Goal: Task Accomplishment & Management: Use online tool/utility

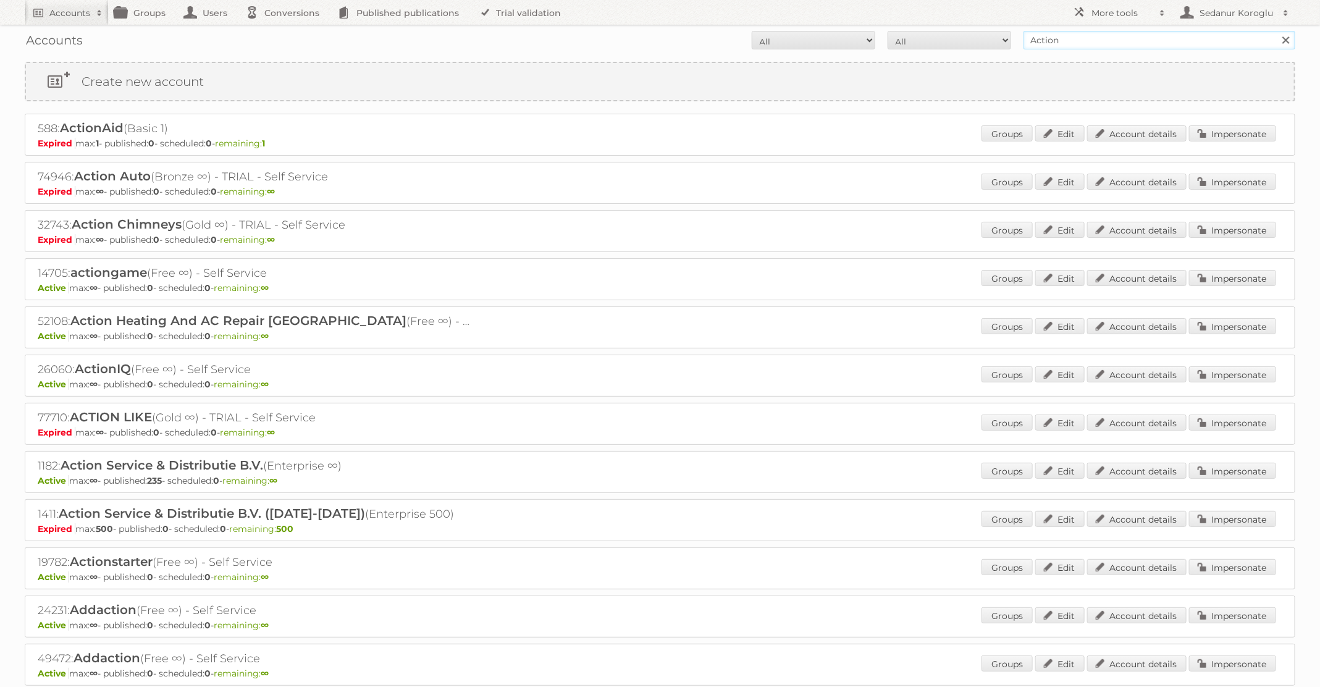
drag, startPoint x: 1065, startPoint y: 41, endPoint x: 995, endPoint y: 38, distance: 69.9
click at [995, 38] on form "All Active Expired Pending All Paid Trials Self service Action Search" at bounding box center [660, 40] width 1271 height 19
type input "Plus Retail"
click at [1276, 31] on input "Search" at bounding box center [1285, 40] width 19 height 19
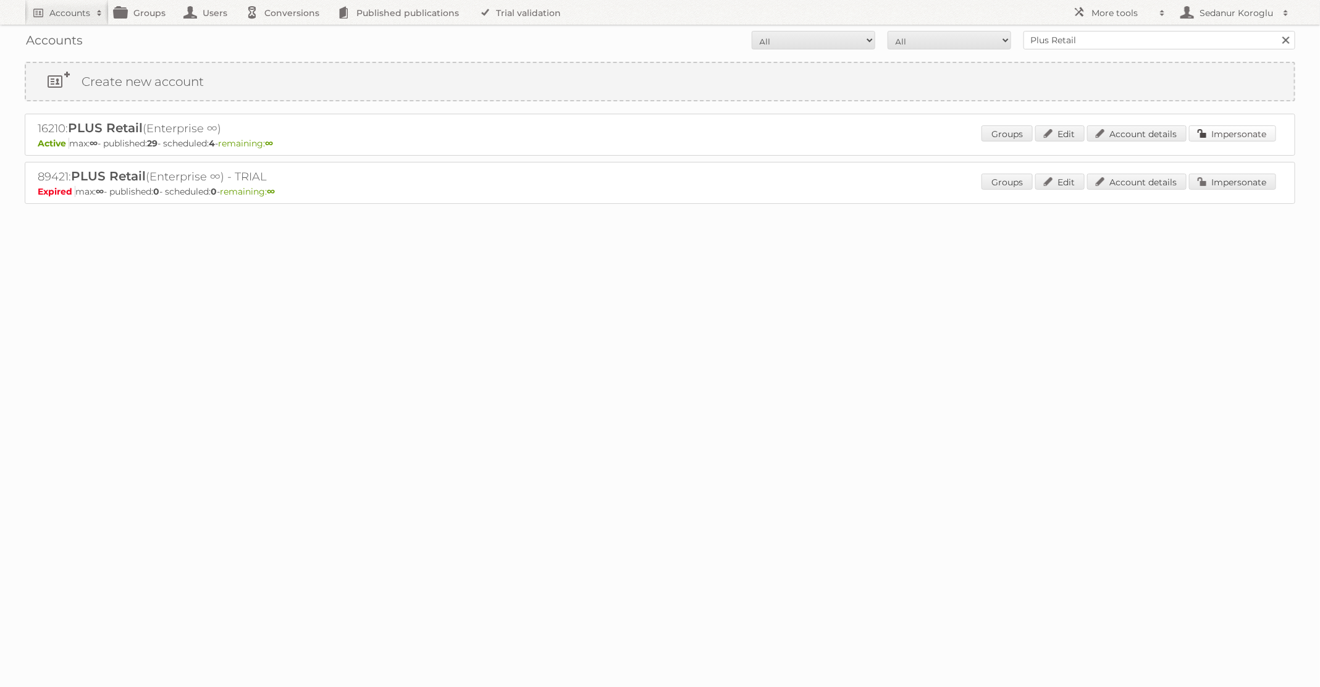
click at [1258, 140] on link "Impersonate" at bounding box center [1232, 133] width 87 height 16
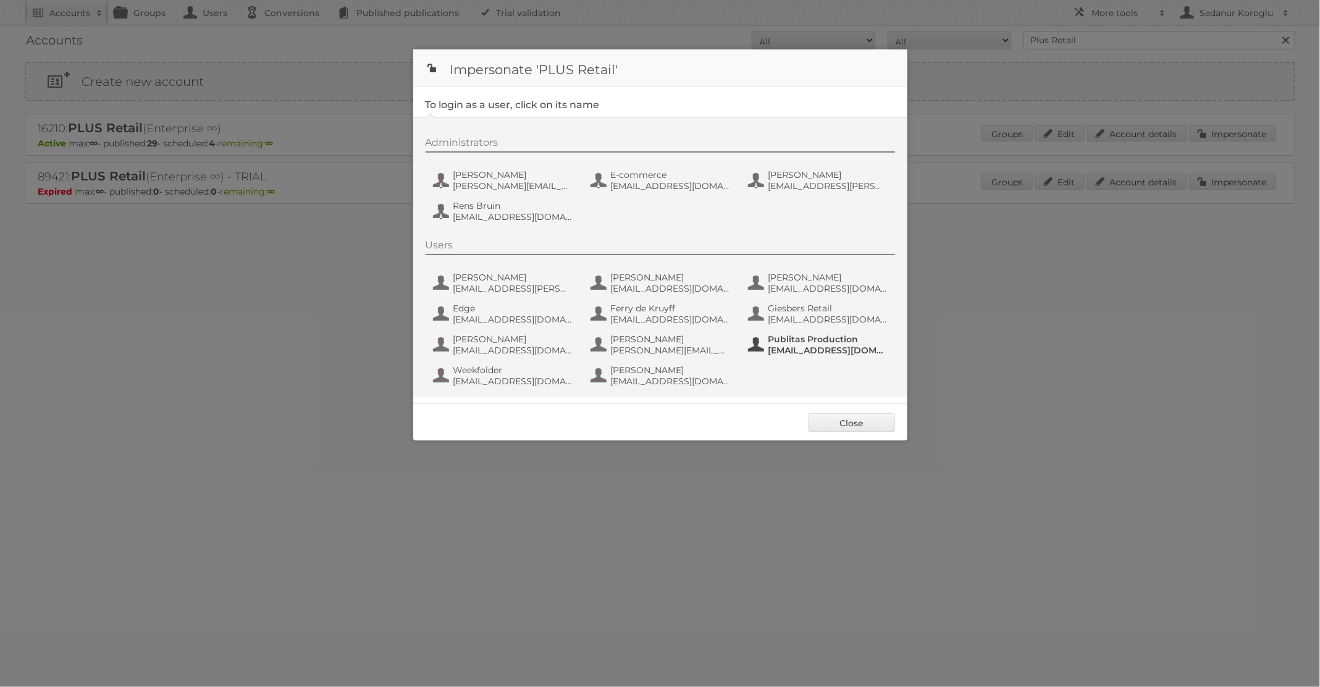
click at [772, 337] on span "Publitas Production" at bounding box center [828, 339] width 120 height 11
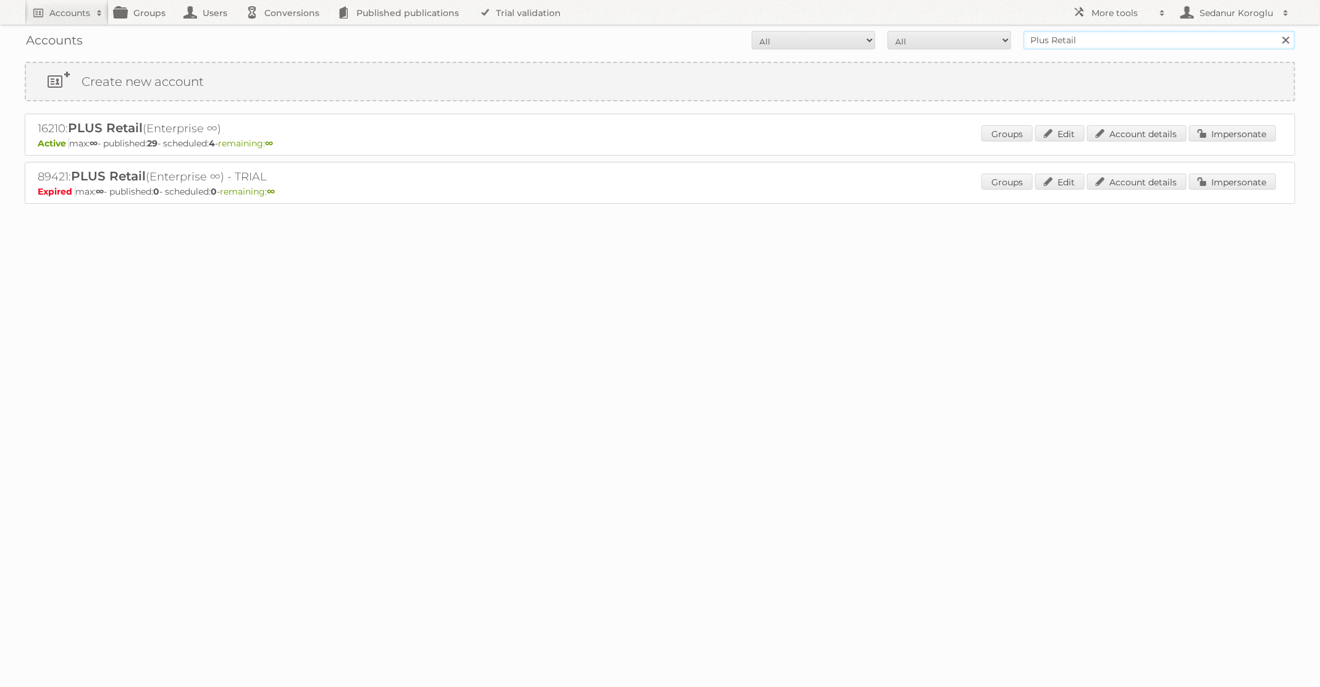
drag, startPoint x: 1093, startPoint y: 37, endPoint x: 1022, endPoint y: 33, distance: 70.6
click at [1022, 33] on form "All Active Expired Pending All Paid Trials Self service Plus Retail Search" at bounding box center [660, 40] width 1271 height 19
type input "Action"
click at [1276, 31] on input "Search" at bounding box center [1285, 40] width 19 height 19
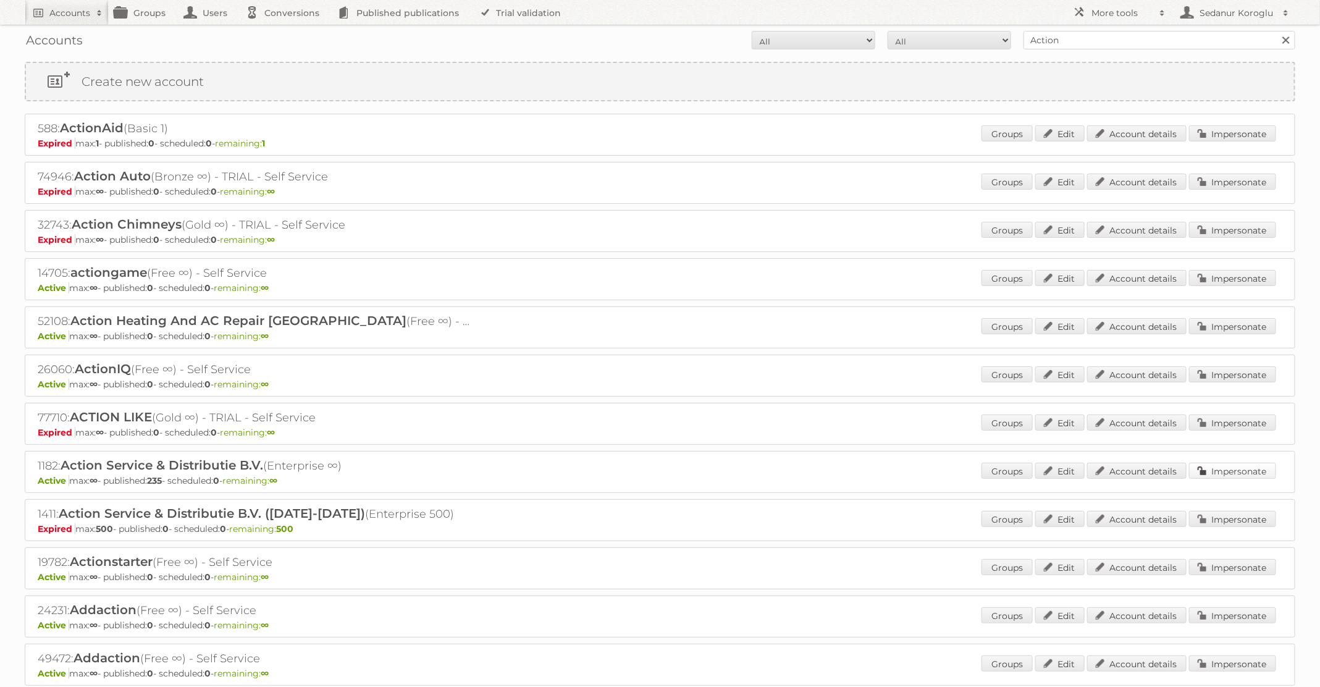
click at [1224, 469] on link "Impersonate" at bounding box center [1232, 471] width 87 height 16
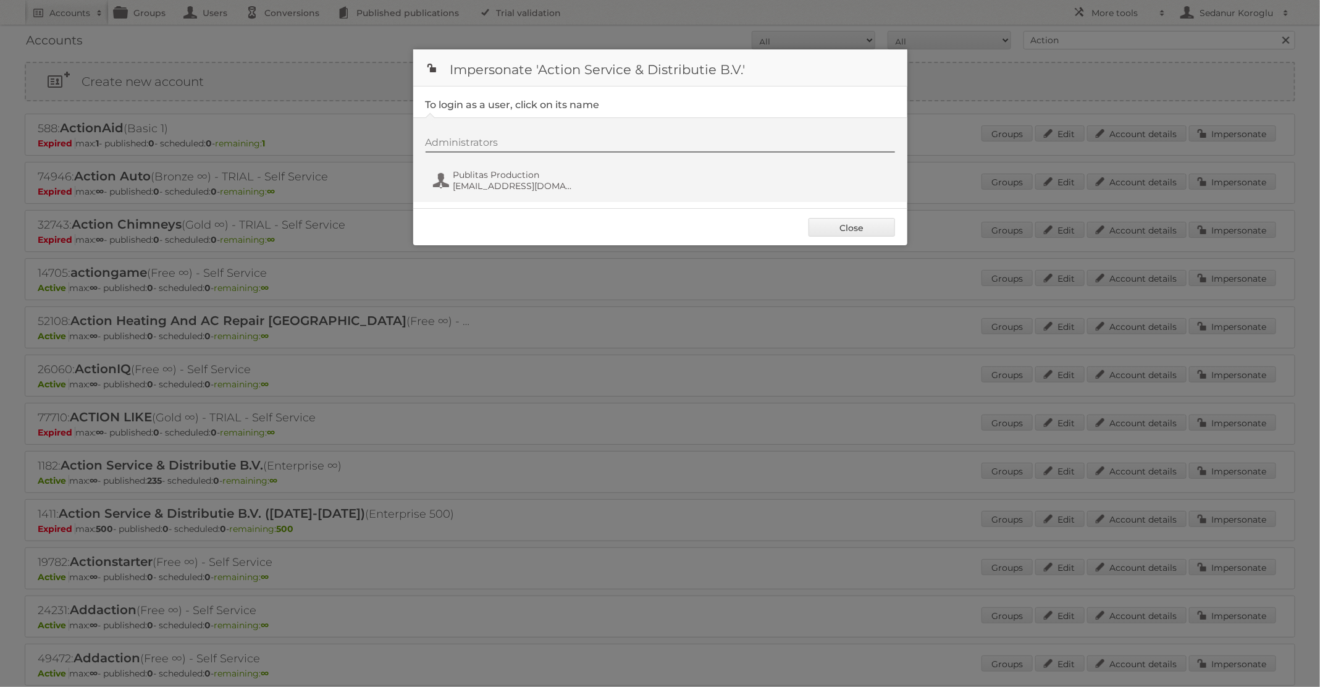
click at [460, 195] on div "Administrators Publitas Production [EMAIL_ADDRESS][DOMAIN_NAME]" at bounding box center [667, 166] width 482 height 59
click at [469, 164] on div "Administrators Publitas Production fs+action@publitas.com" at bounding box center [667, 166] width 482 height 59
click at [479, 190] on span "fs+action@publitas.com" at bounding box center [513, 185] width 120 height 11
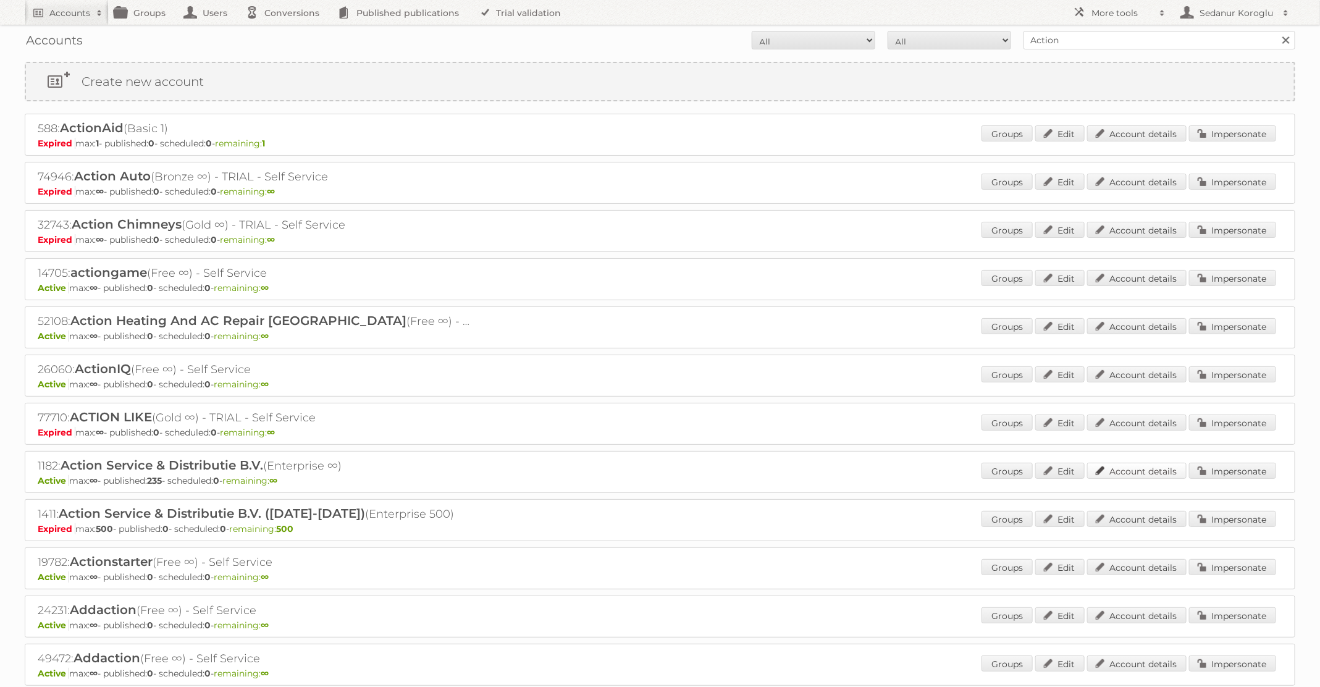
click at [1105, 468] on link "Account details" at bounding box center [1136, 471] width 99 height 16
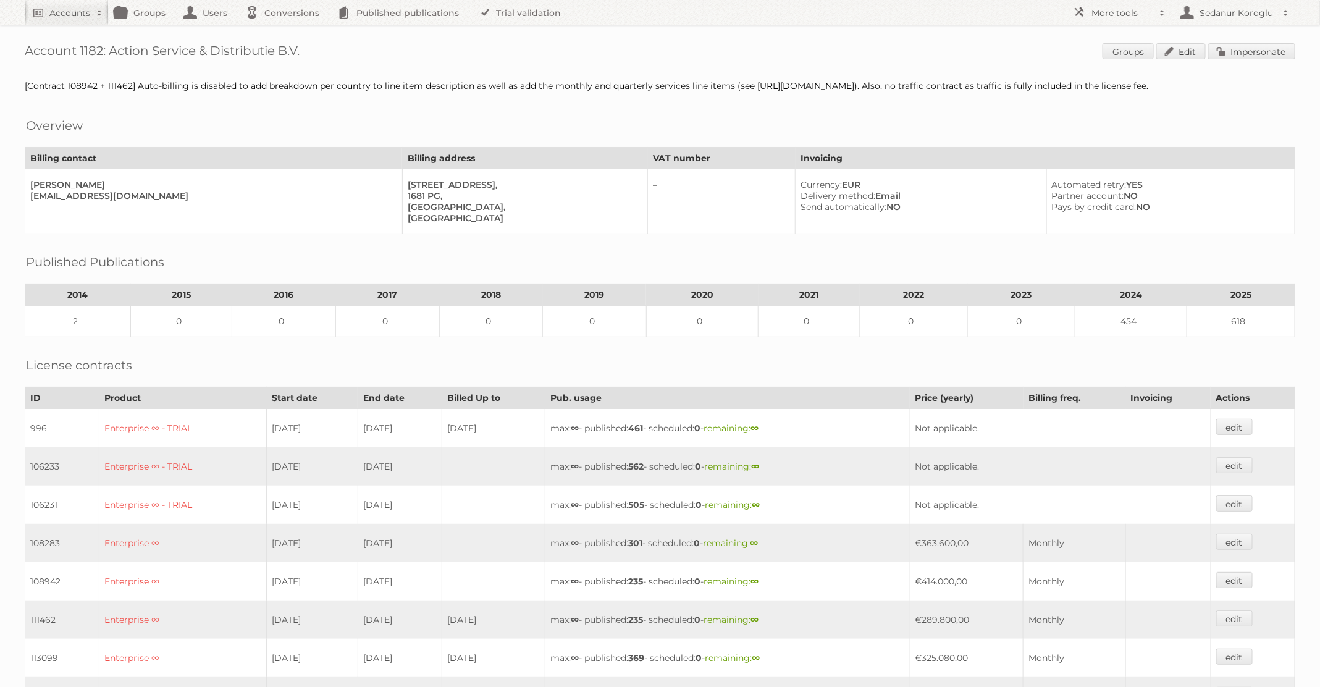
click at [86, 53] on h1 "Account 1182: Action Service & Distributie B.V. Groups Edit Impersonate" at bounding box center [660, 52] width 1271 height 19
drag, startPoint x: 106, startPoint y: 52, endPoint x: 26, endPoint y: 53, distance: 79.7
click at [26, 53] on h1 "Account 1182: Action Service & Distributie B.V. Groups Edit Impersonate" at bounding box center [660, 52] width 1271 height 19
copy h1 "Account 1182: Action Service & Distributie B.V."
drag, startPoint x: 319, startPoint y: 51, endPoint x: 23, endPoint y: 51, distance: 295.9
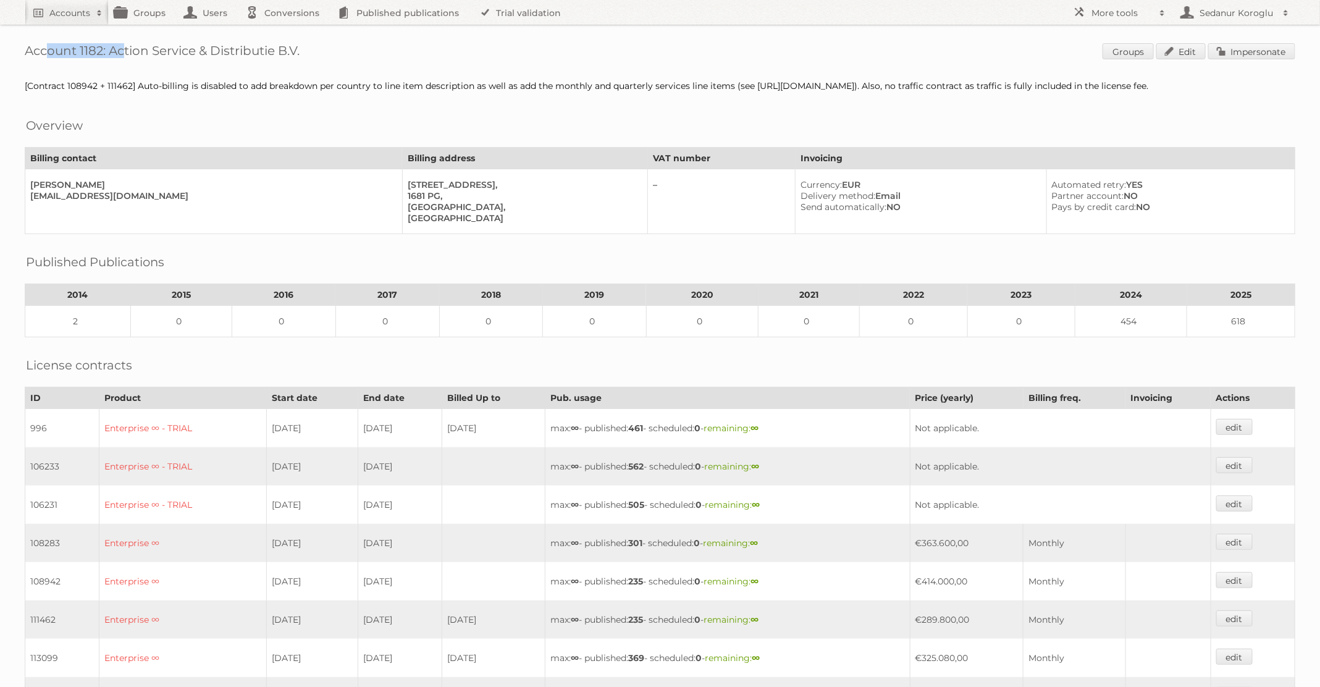
click at [22, 51] on div "Account 1182: Action Service & Distributie B.V. Groups Edit Impersonate [Contra…" at bounding box center [660, 579] width 1320 height 1159
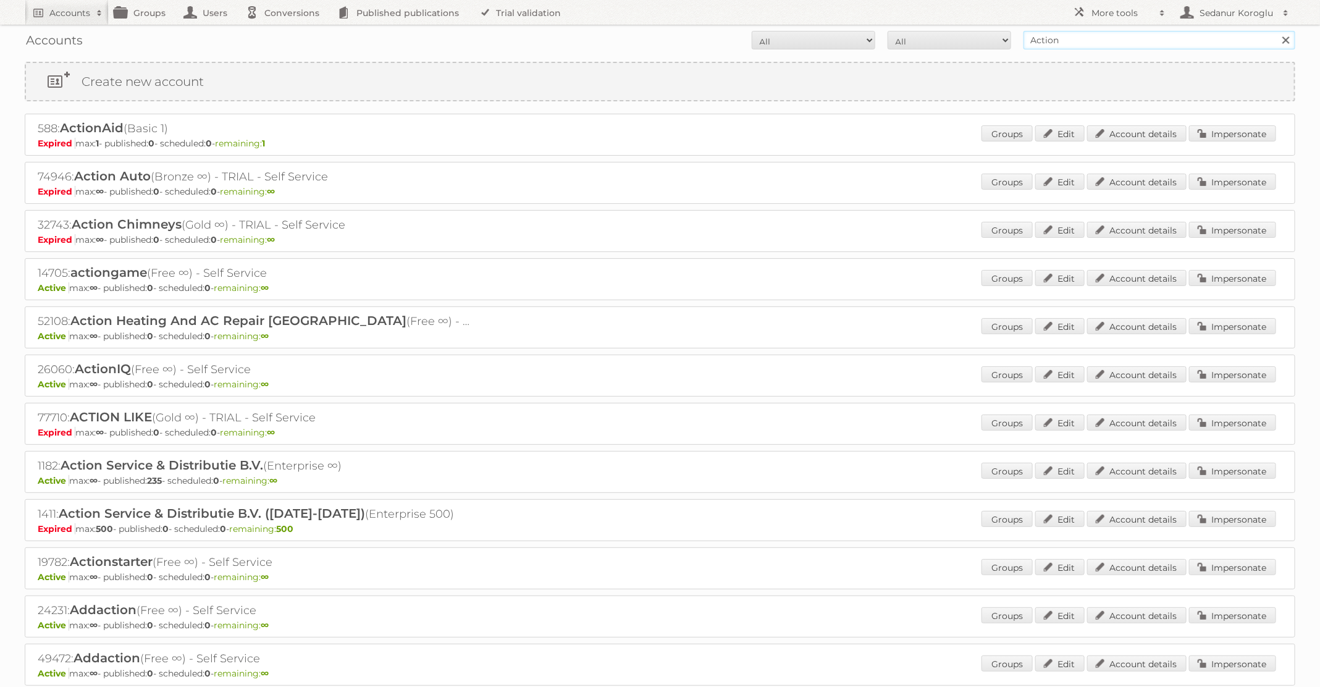
drag, startPoint x: 1074, startPoint y: 46, endPoint x: 946, endPoint y: 35, distance: 128.3
click at [946, 36] on form "All Active Expired Pending All Paid Trials Self service Action Search" at bounding box center [660, 40] width 1271 height 19
type input "GAMMA"
click at [1276, 31] on input "Search" at bounding box center [1285, 40] width 19 height 19
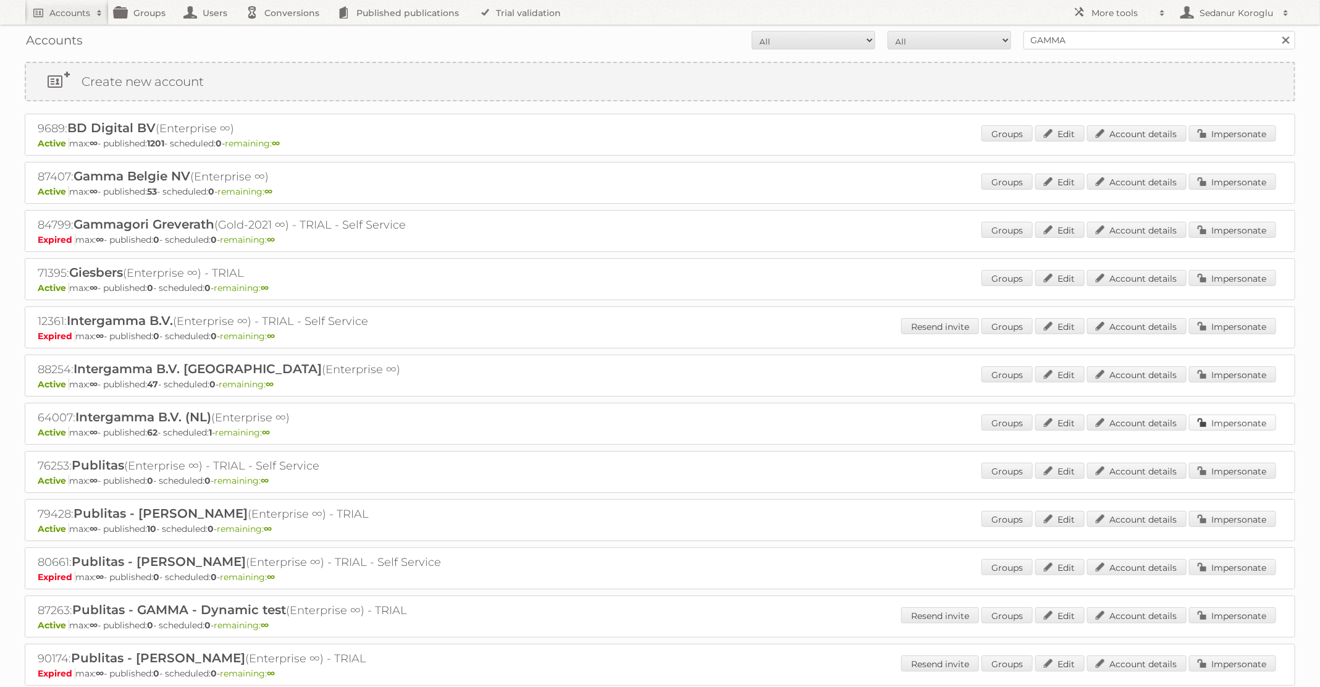
click at [1219, 416] on link "Impersonate" at bounding box center [1232, 422] width 87 height 16
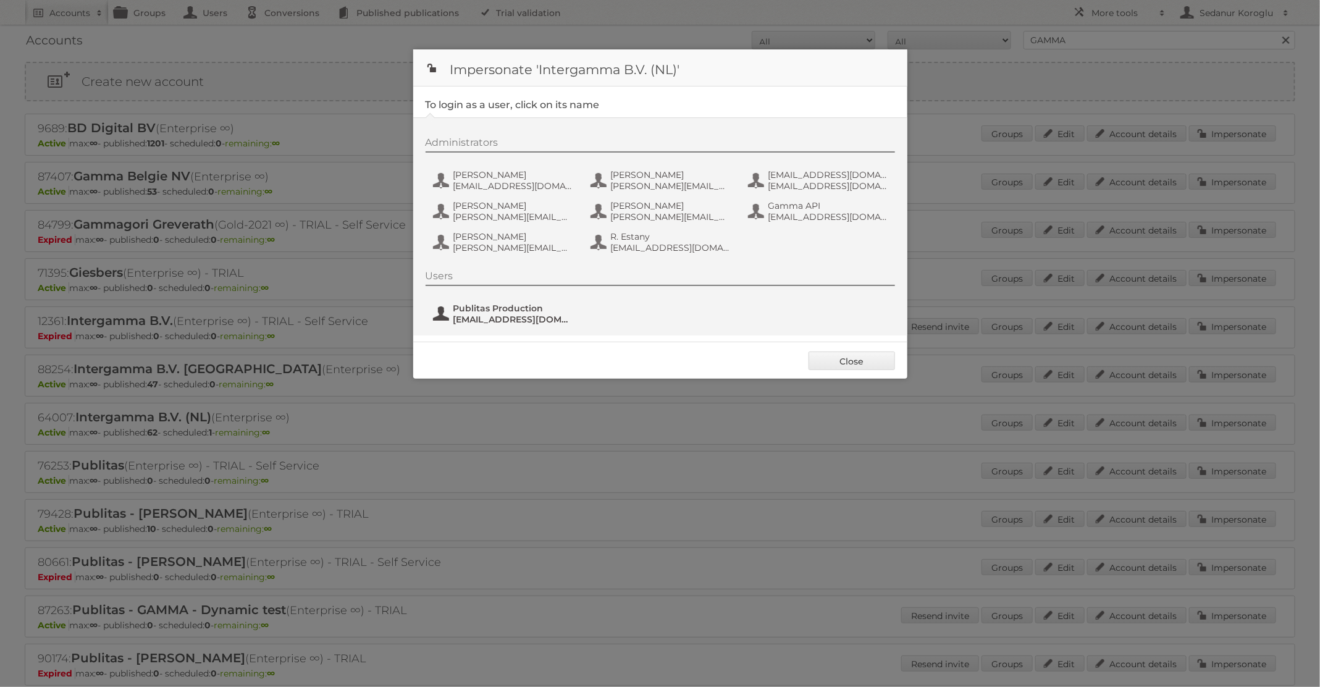
click at [503, 319] on span "fs+gamma@publitas.com" at bounding box center [513, 319] width 120 height 11
